Goal: Find specific page/section: Find specific page/section

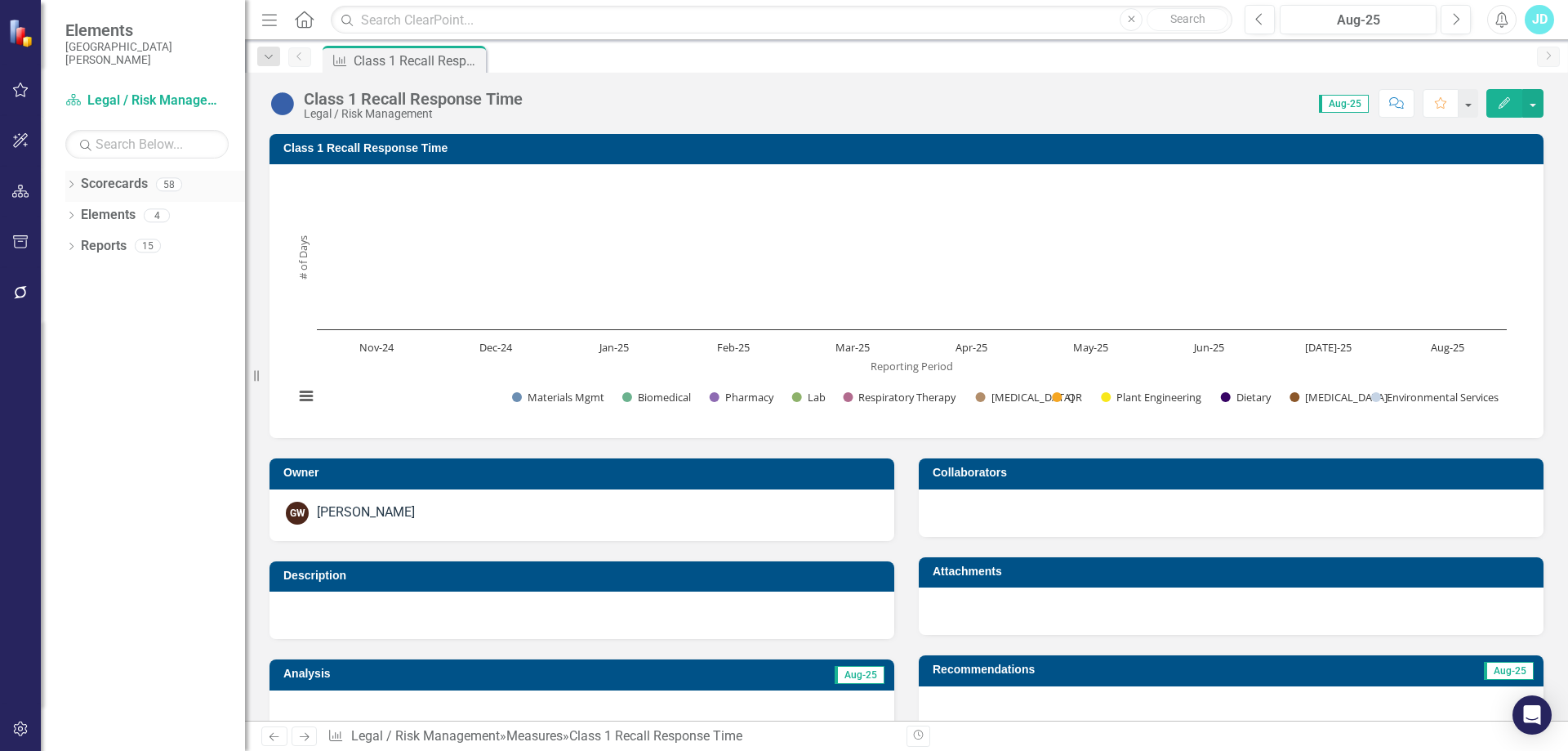
click at [68, 179] on div "Dropdown" at bounding box center [71, 186] width 12 height 14
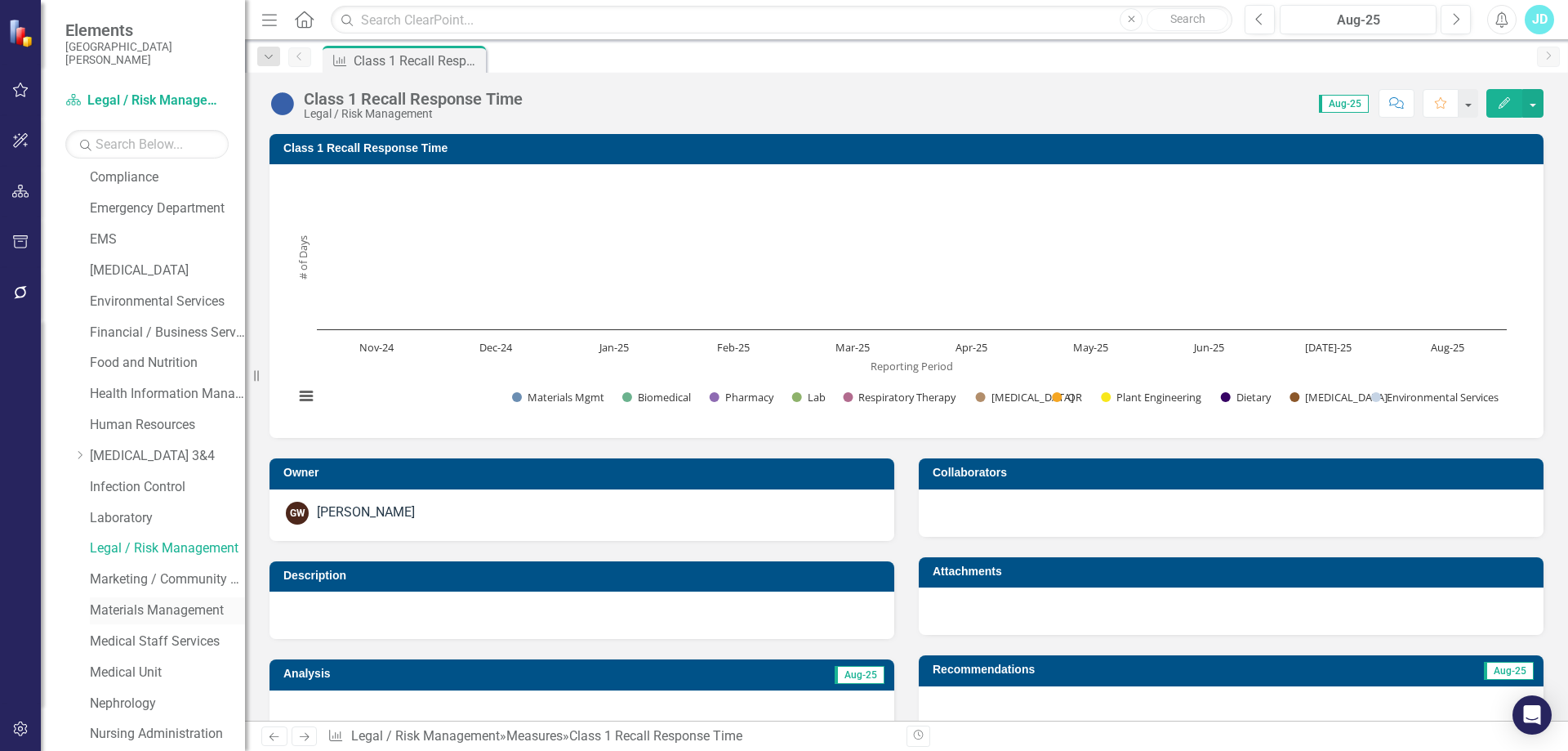
scroll to position [817, 0]
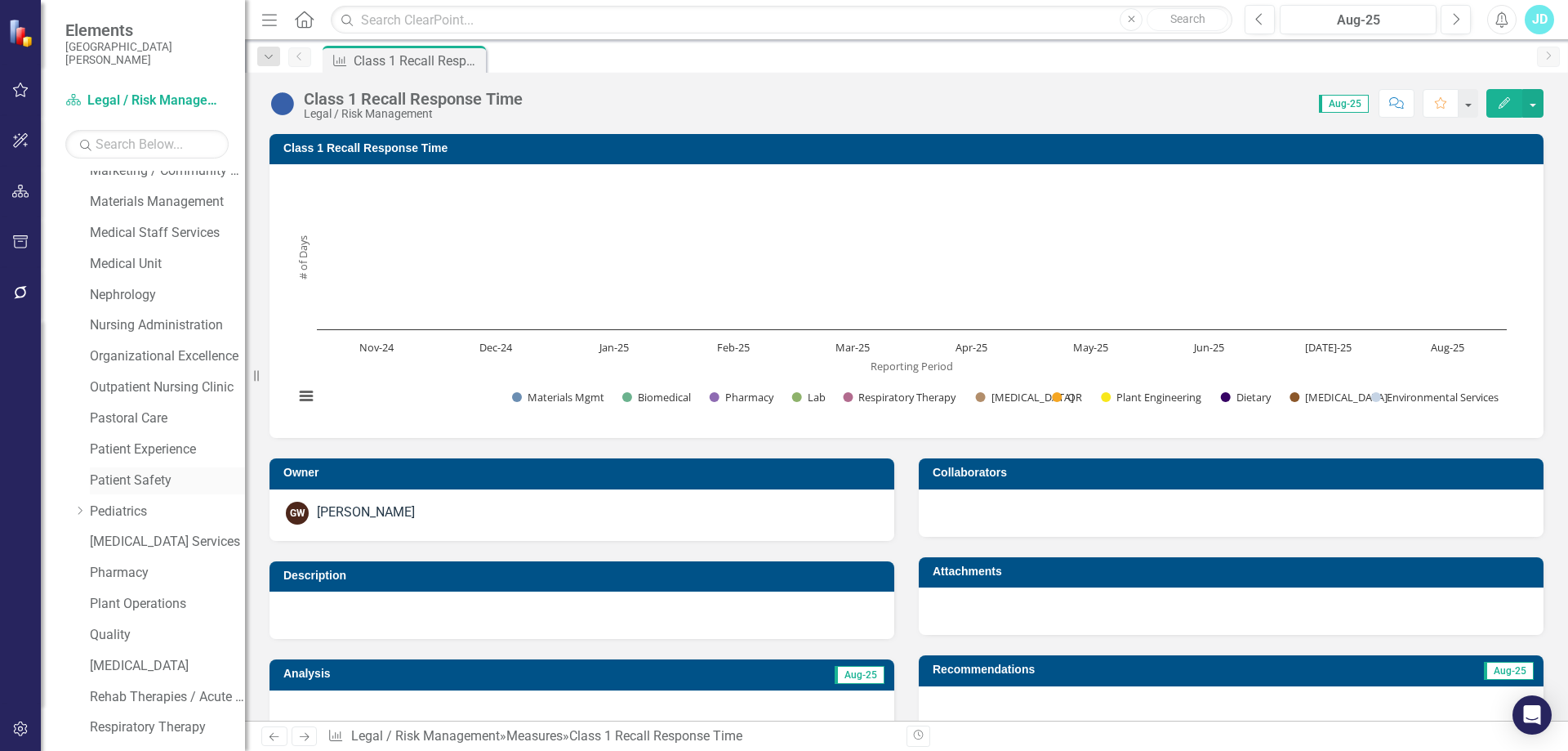
click at [151, 478] on link "Patient Safety" at bounding box center [167, 480] width 156 height 19
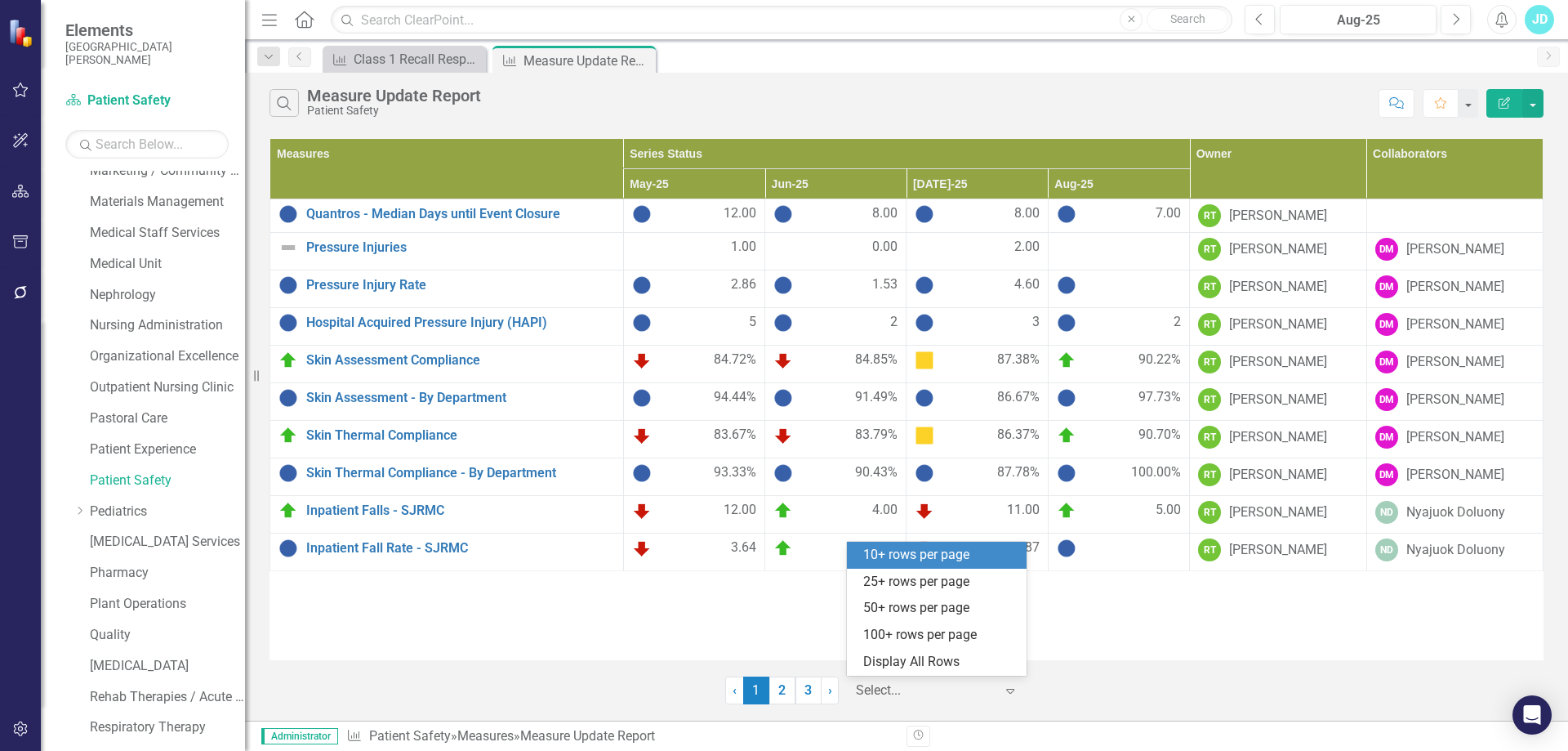
click at [904, 689] on div at bounding box center [925, 691] width 139 height 22
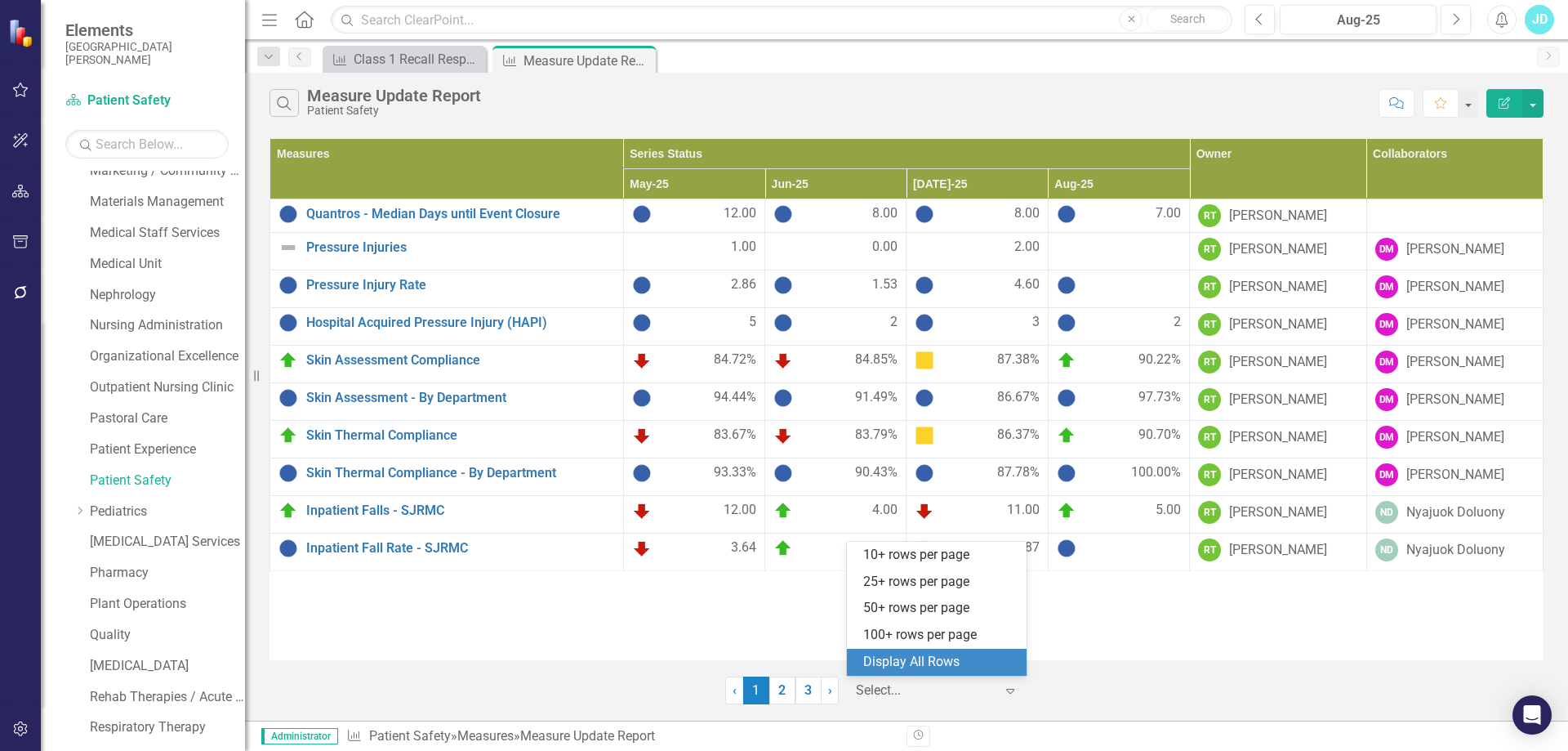
click at [904, 661] on div "Display All Rows" at bounding box center [940, 662] width 154 height 19
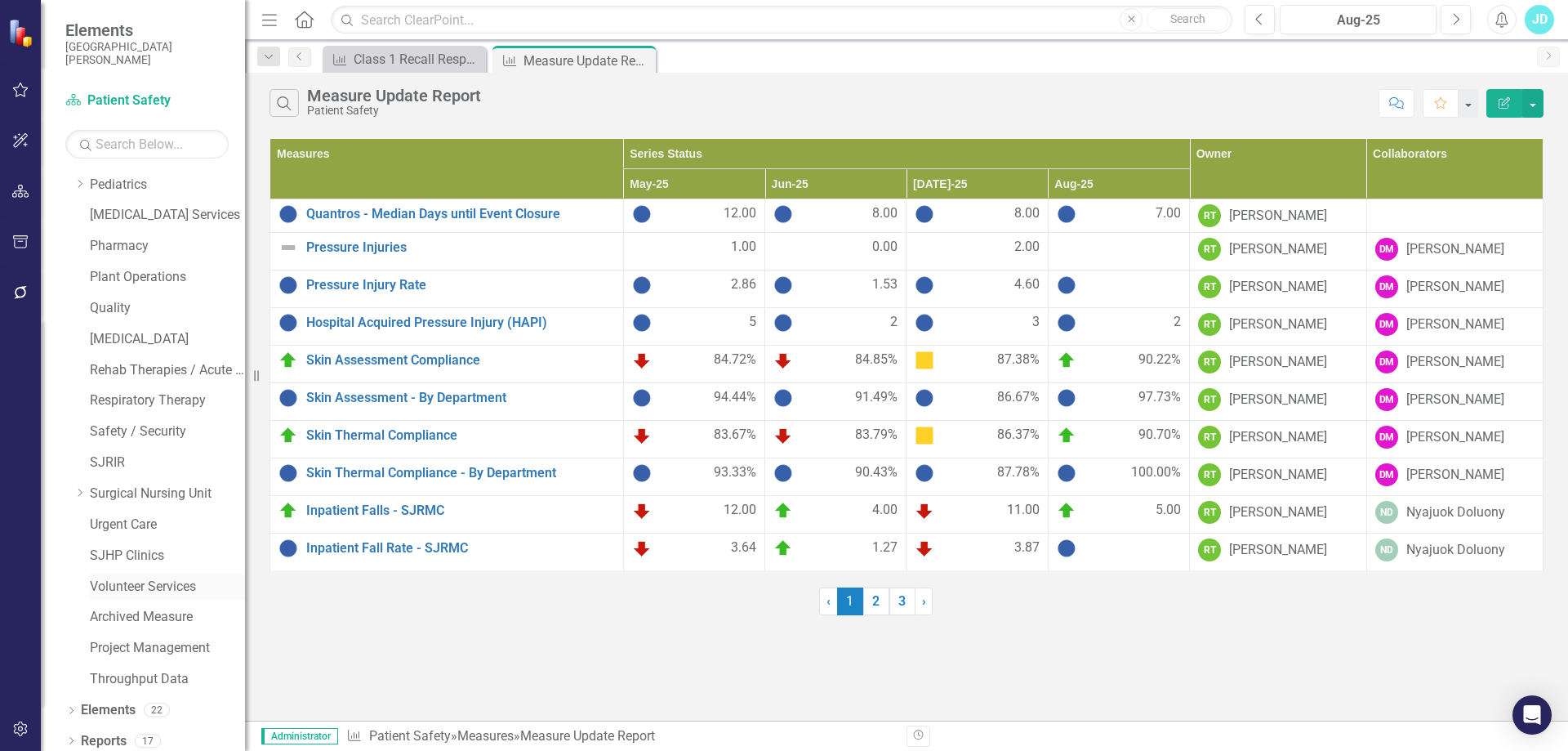
scroll to position [1151, 0]
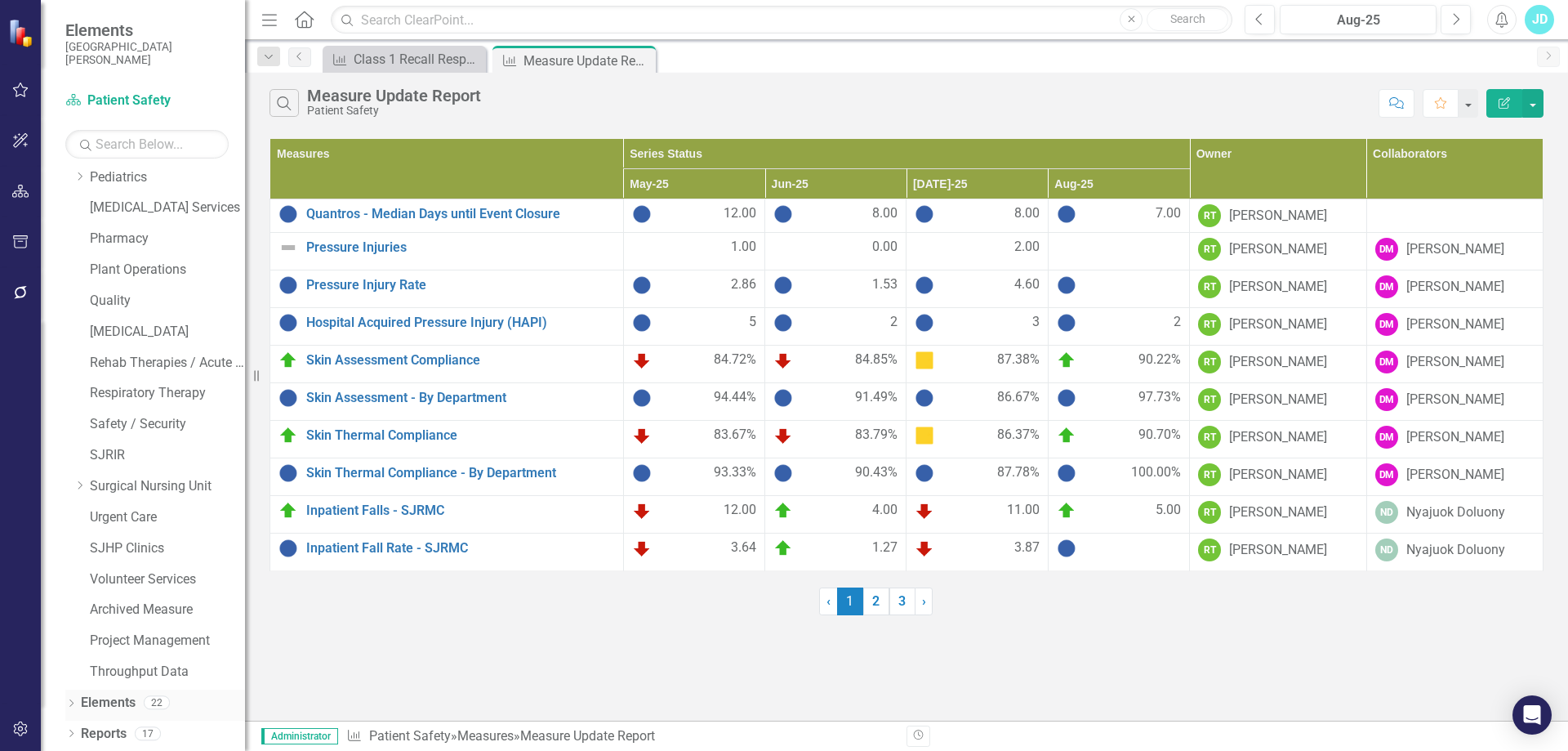
click at [77, 701] on icon "Dropdown" at bounding box center [71, 705] width 12 height 9
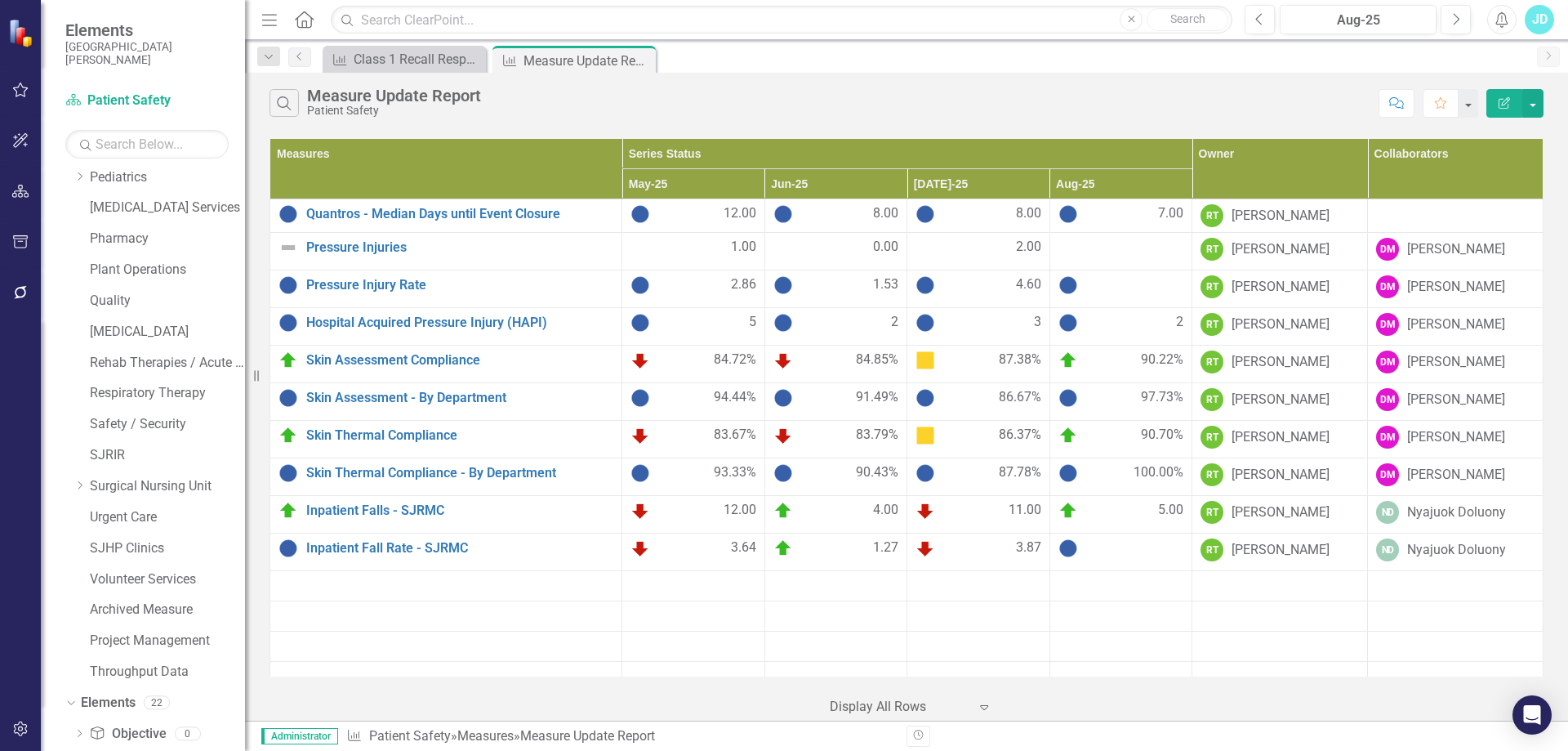
scroll to position [1306, 0]
click at [154, 610] on link "Measure Measures" at bounding box center [129, 610] width 81 height 19
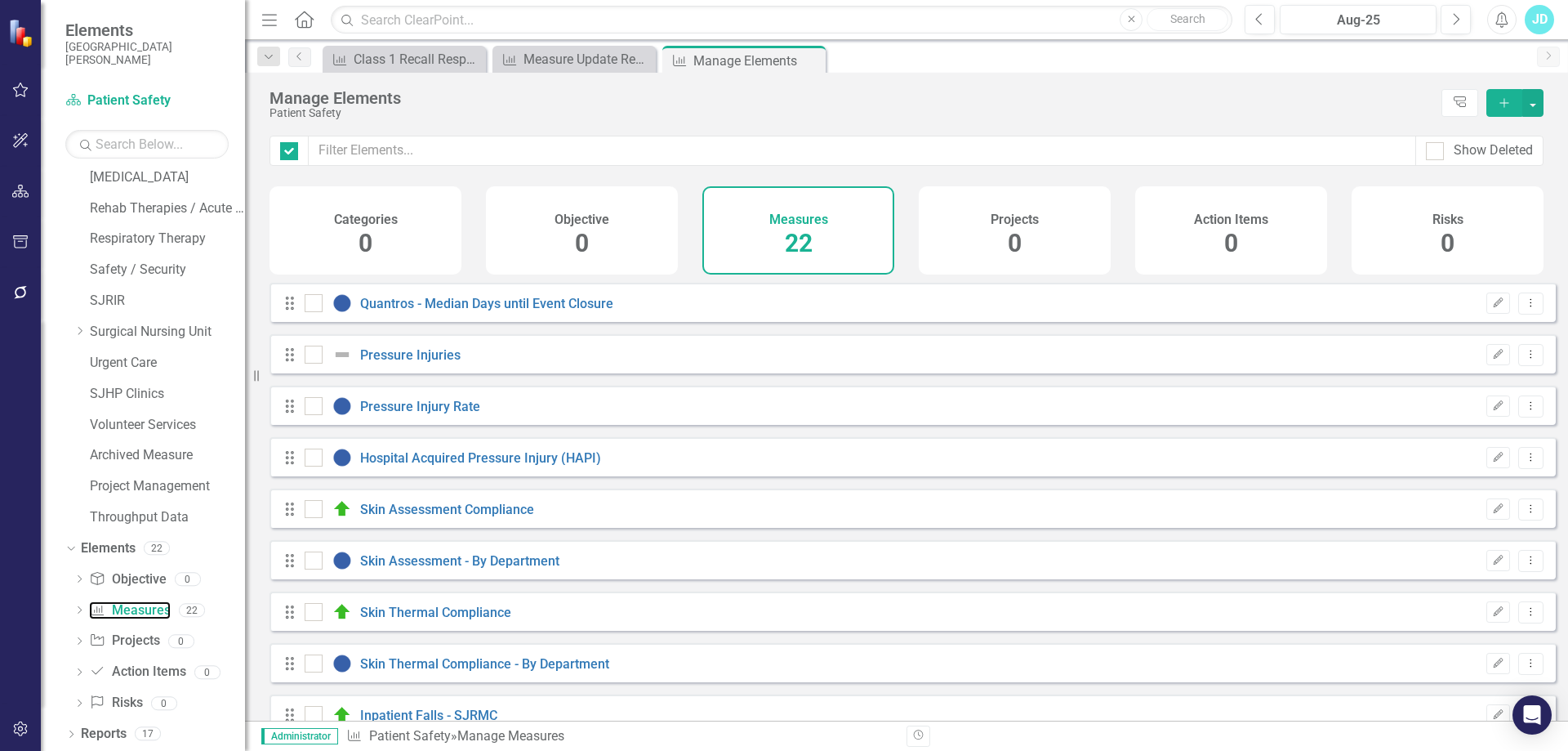
checkbox input "false"
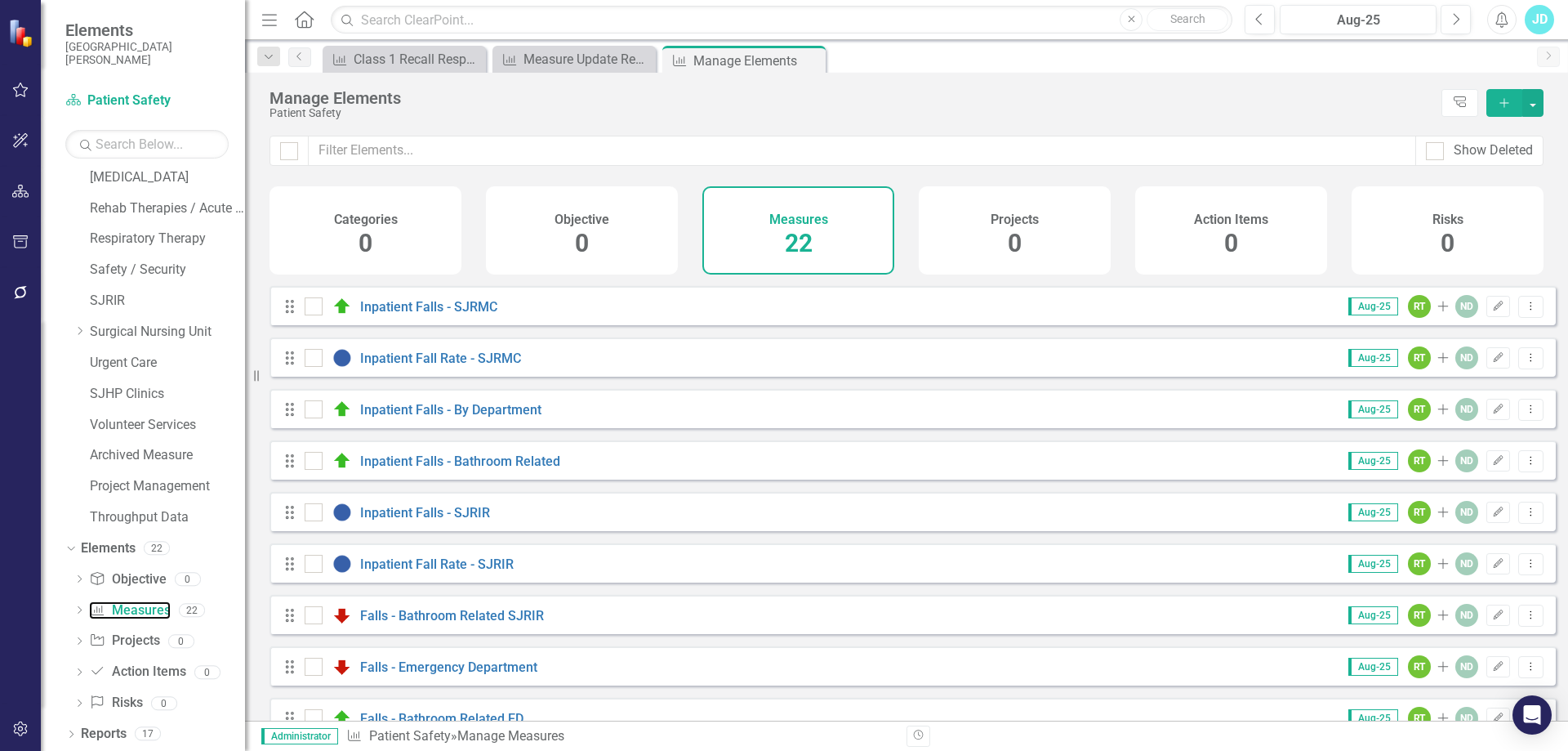
scroll to position [653, 0]
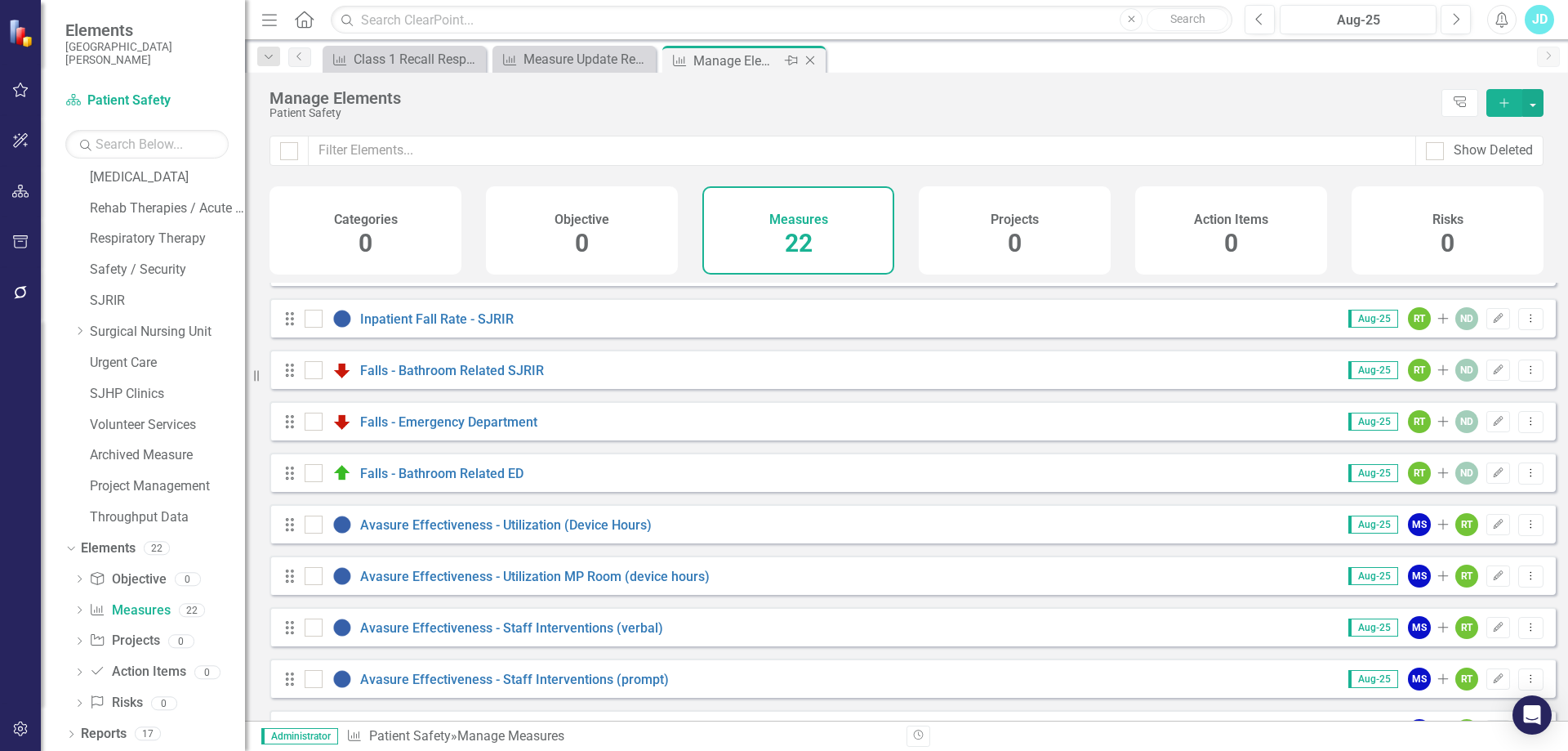
click at [818, 59] on icon "Close" at bounding box center [810, 60] width 17 height 13
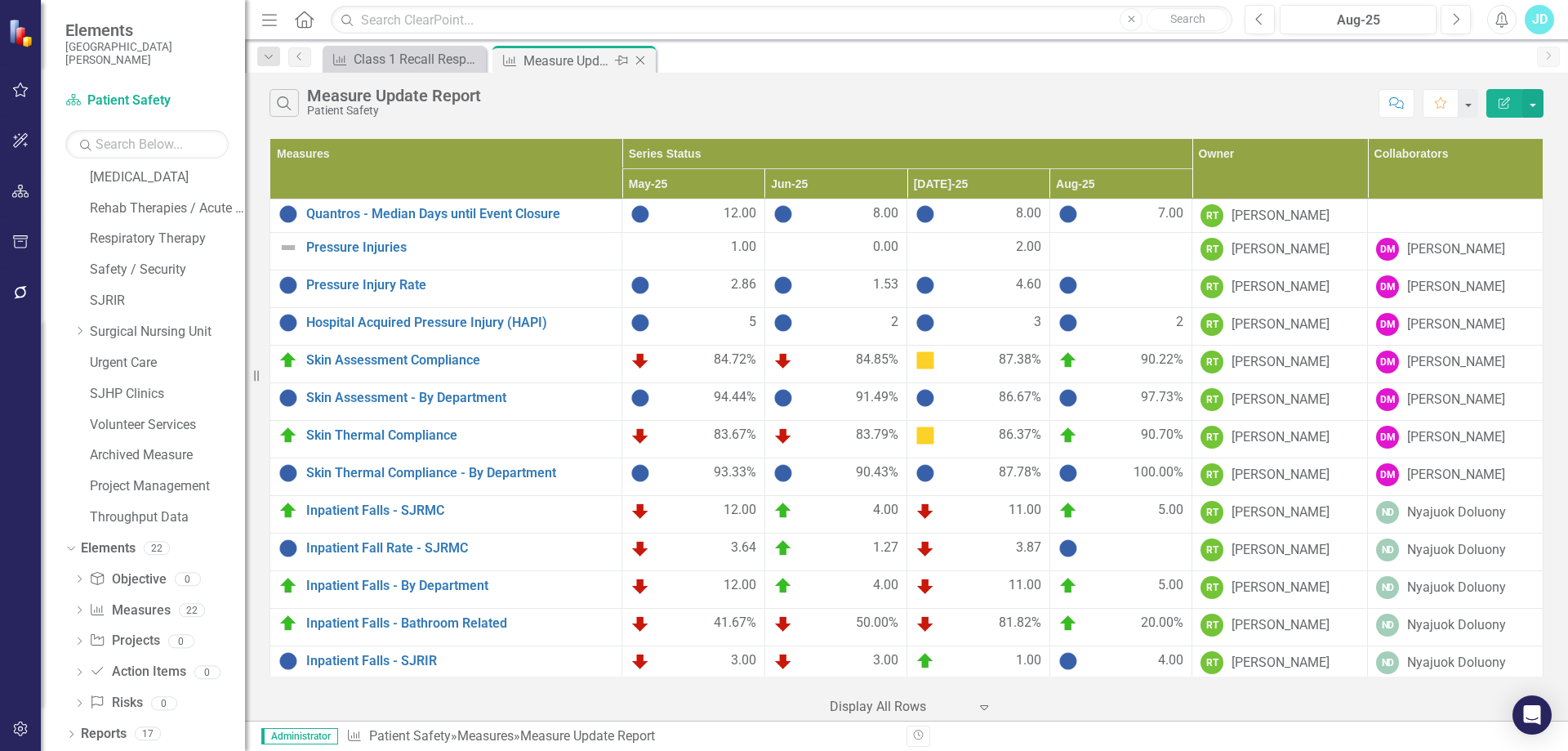
click at [647, 61] on icon "Close" at bounding box center [640, 60] width 17 height 13
